Goal: Transaction & Acquisition: Download file/media

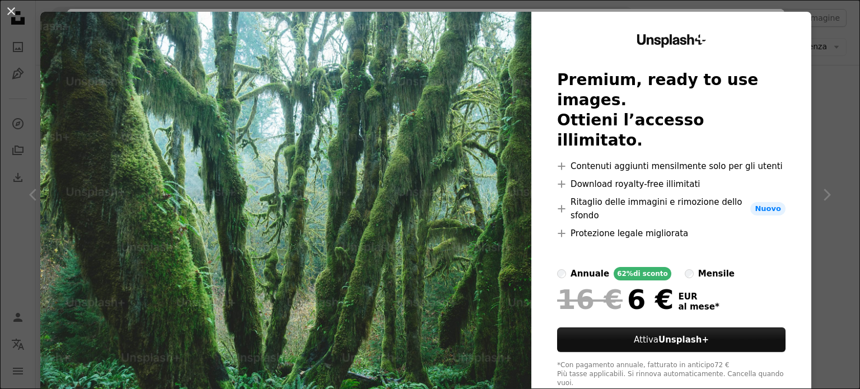
scroll to position [17, 0]
click at [824, 133] on div "An X shape Unsplash+ Premium, ready to use images. Ottieni l’accesso illimitato…" at bounding box center [430, 194] width 860 height 389
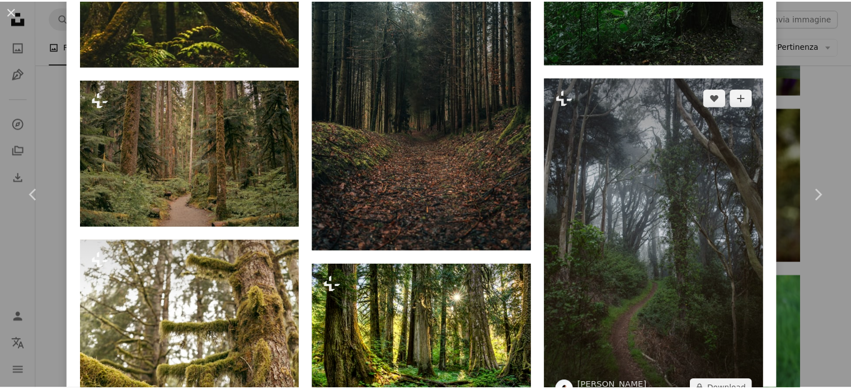
scroll to position [2578, 0]
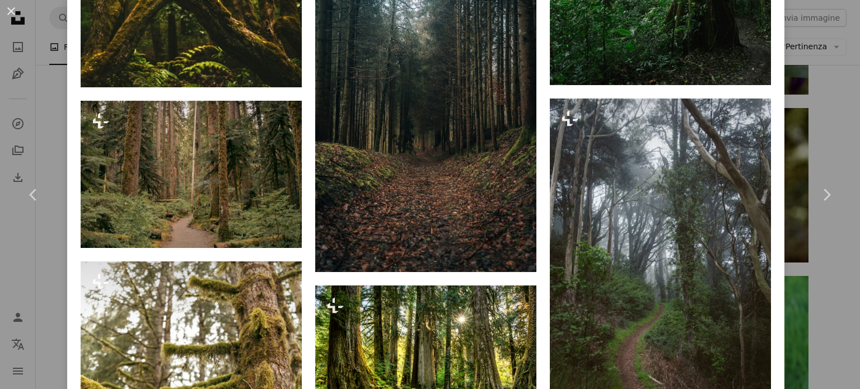
click at [56, 121] on div "An X shape Chevron left Chevron right [PERSON_NAME] Per Unsplash+ A heart A plu…" at bounding box center [430, 194] width 860 height 389
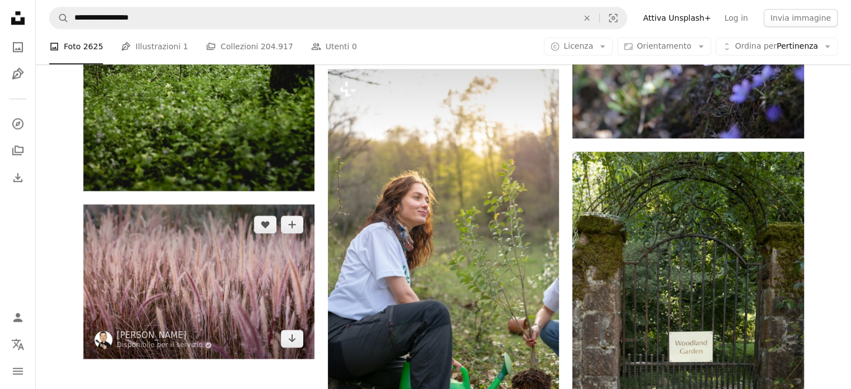
scroll to position [1511, 0]
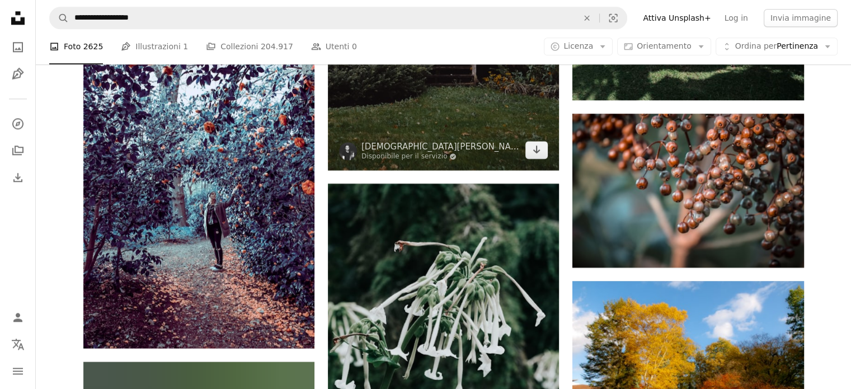
scroll to position [5654, 0]
